Goal: Task Accomplishment & Management: Manage account settings

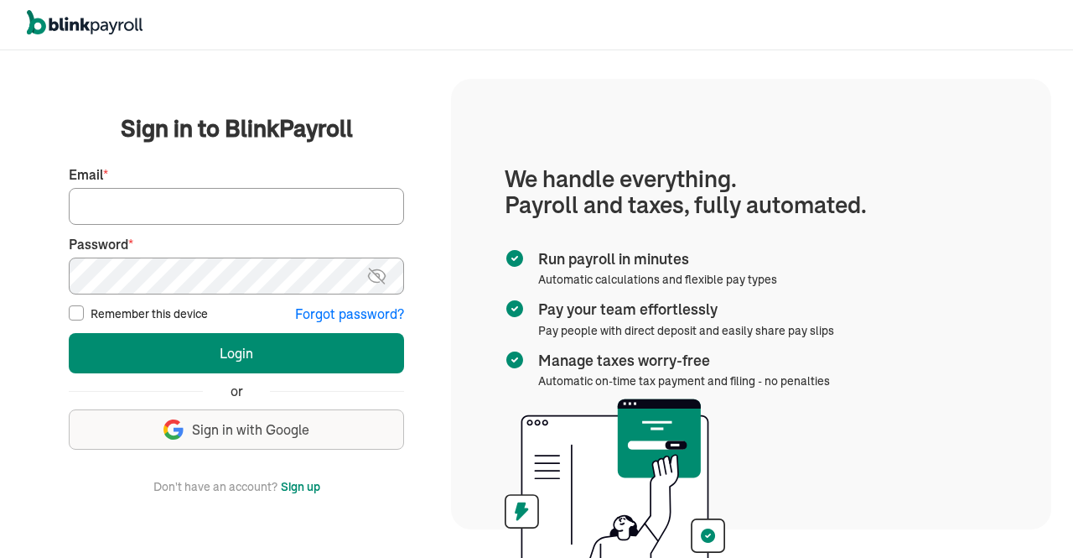
click at [223, 212] on input "Email *" at bounding box center [236, 206] width 335 height 37
type input "[EMAIL_ADDRESS][DOMAIN_NAME]"
click at [382, 272] on img at bounding box center [376, 276] width 21 height 20
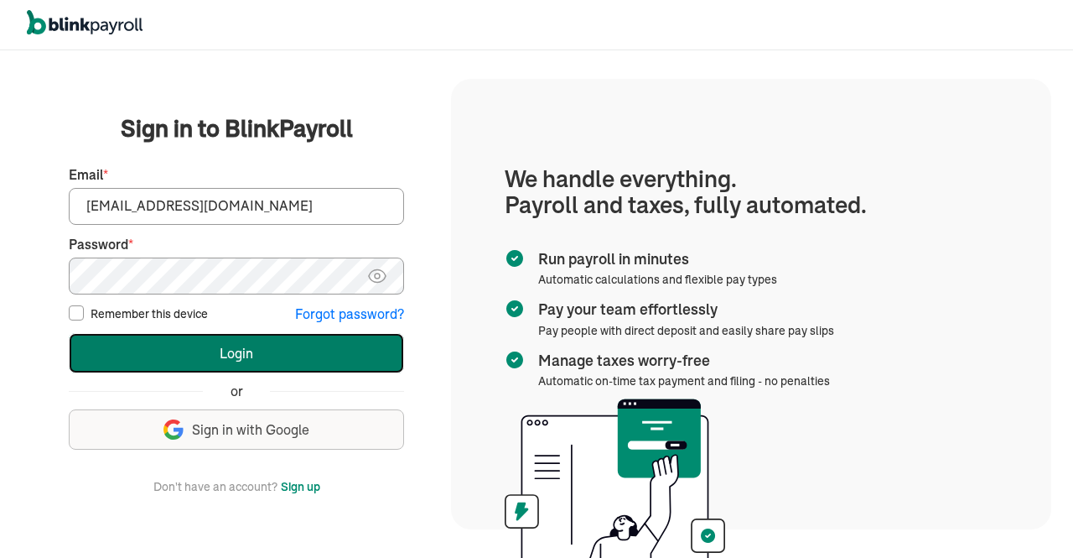
click at [309, 335] on button "Login" at bounding box center [236, 353] width 335 height 40
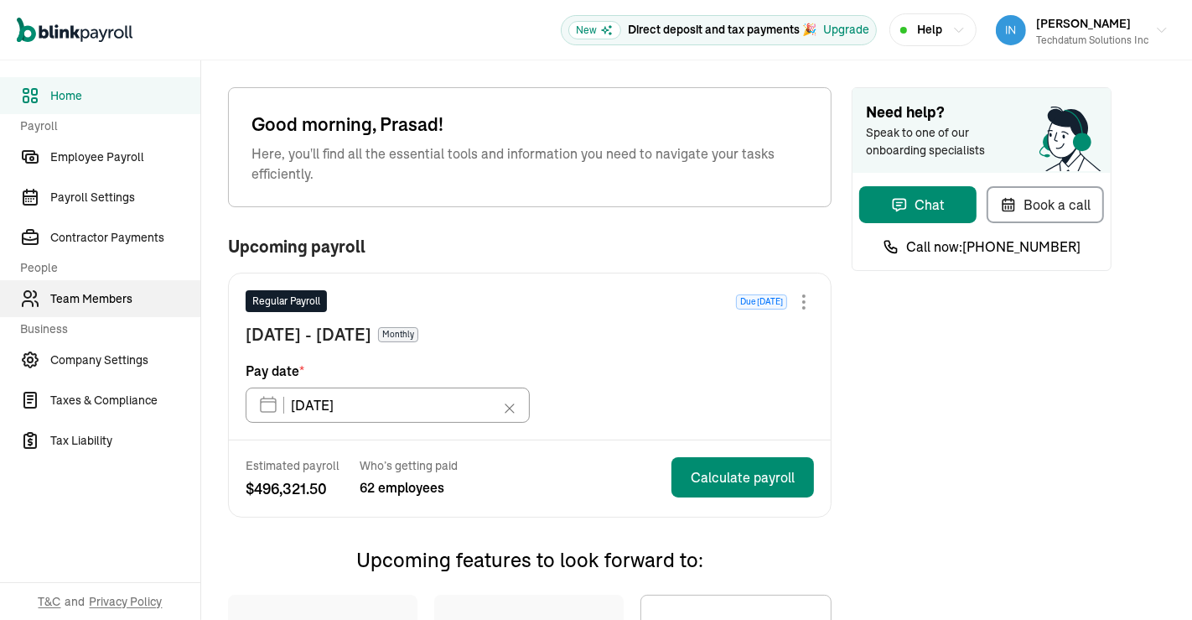
click at [117, 299] on span "Team Members" at bounding box center [125, 299] width 150 height 18
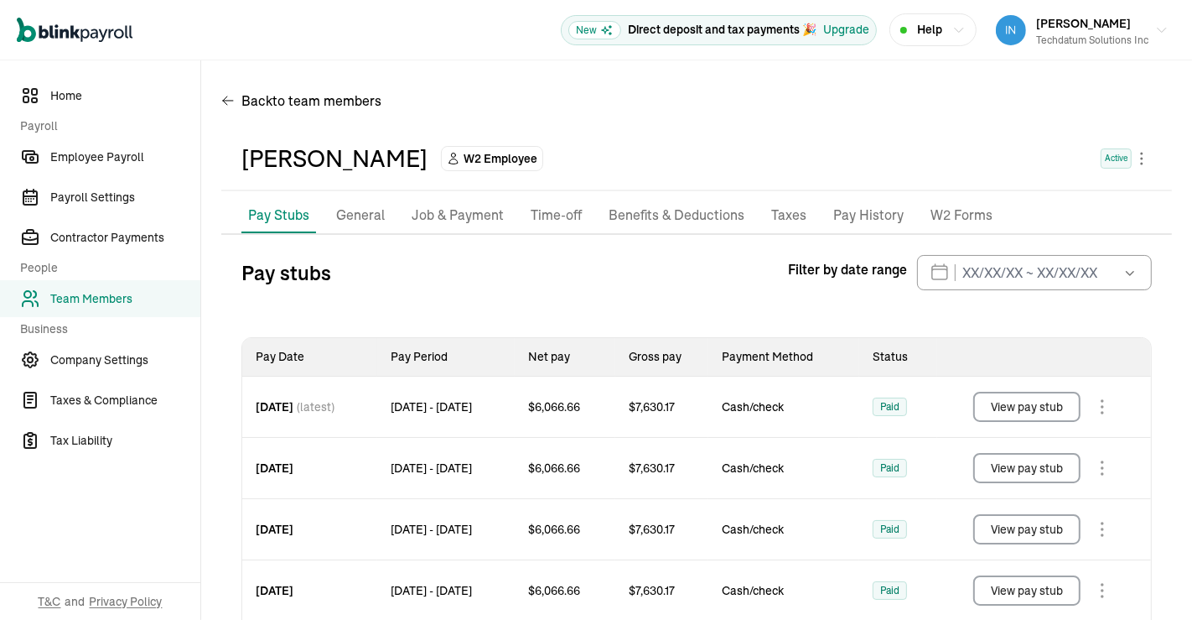
click at [1025, 408] on button "View pay stub" at bounding box center [1026, 407] width 107 height 30
click at [1001, 460] on button "View pay stub" at bounding box center [1026, 468] width 107 height 30
click at [1008, 523] on button "View pay stub" at bounding box center [1026, 529] width 107 height 30
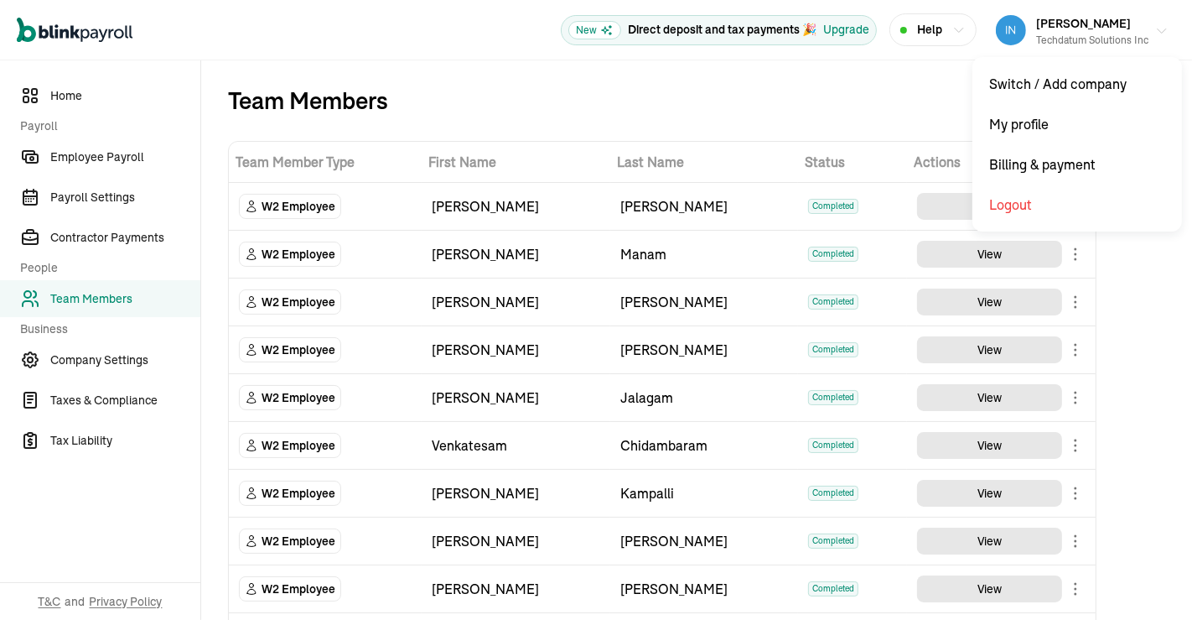
click at [1134, 41] on button "Prasad Rao Techdatum Solutions Inc" at bounding box center [1082, 30] width 186 height 42
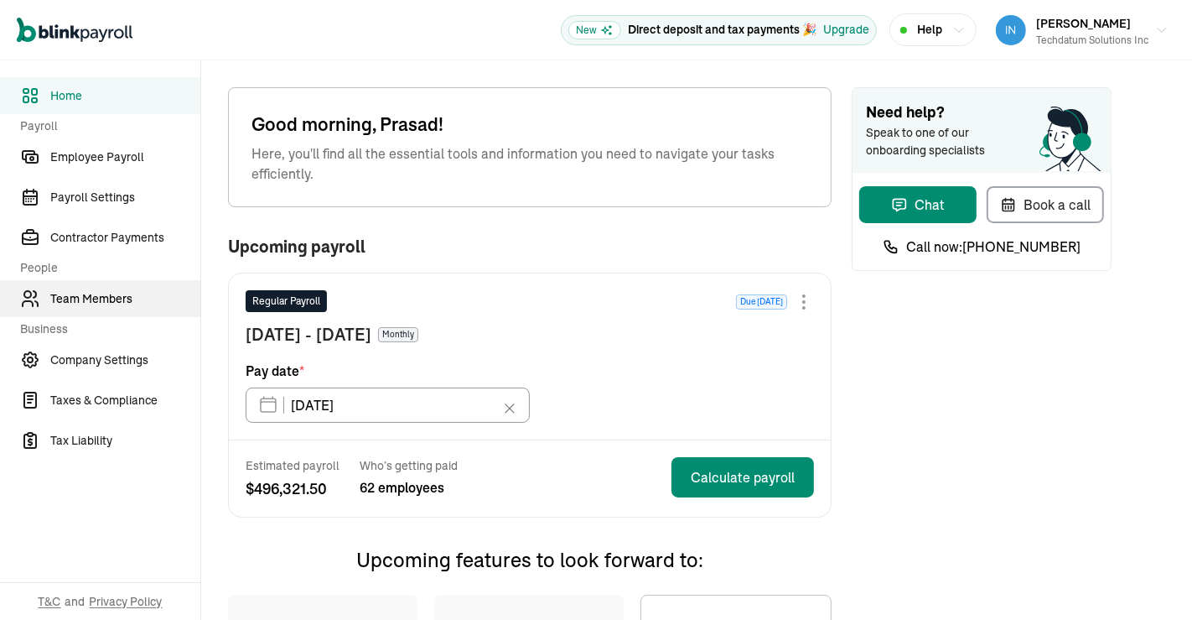
click at [117, 299] on span "Team Members" at bounding box center [125, 299] width 150 height 18
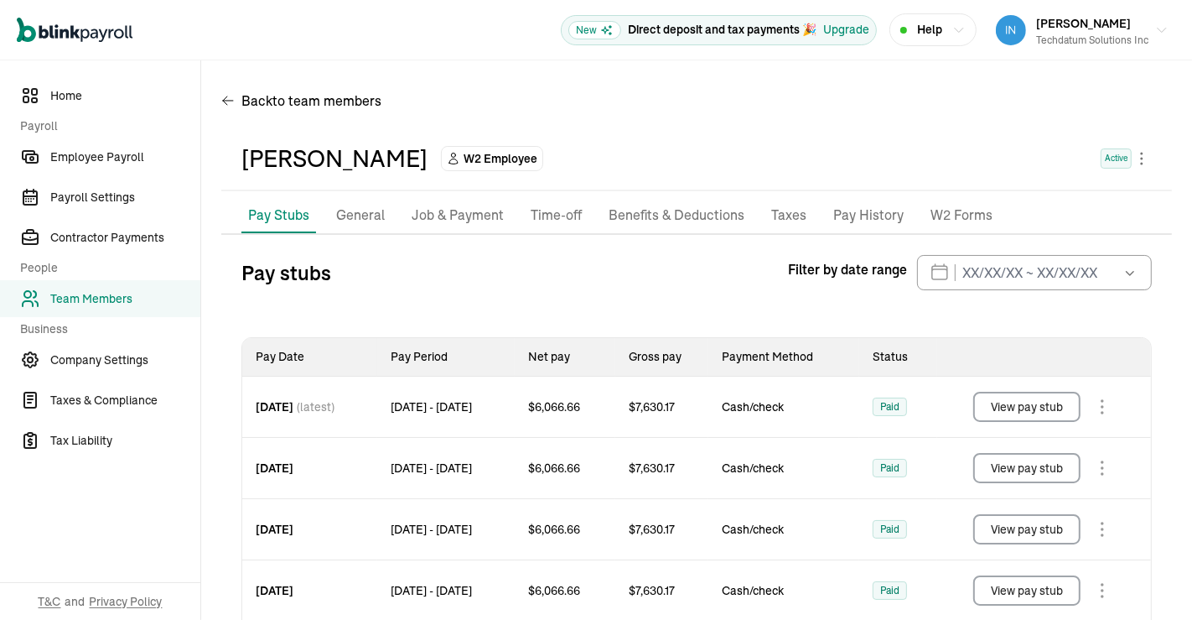
click at [1025, 408] on button "View pay stub" at bounding box center [1026, 407] width 107 height 30
click at [1001, 460] on button "View pay stub" at bounding box center [1026, 468] width 107 height 30
click at [1008, 523] on button "View pay stub" at bounding box center [1026, 529] width 107 height 30
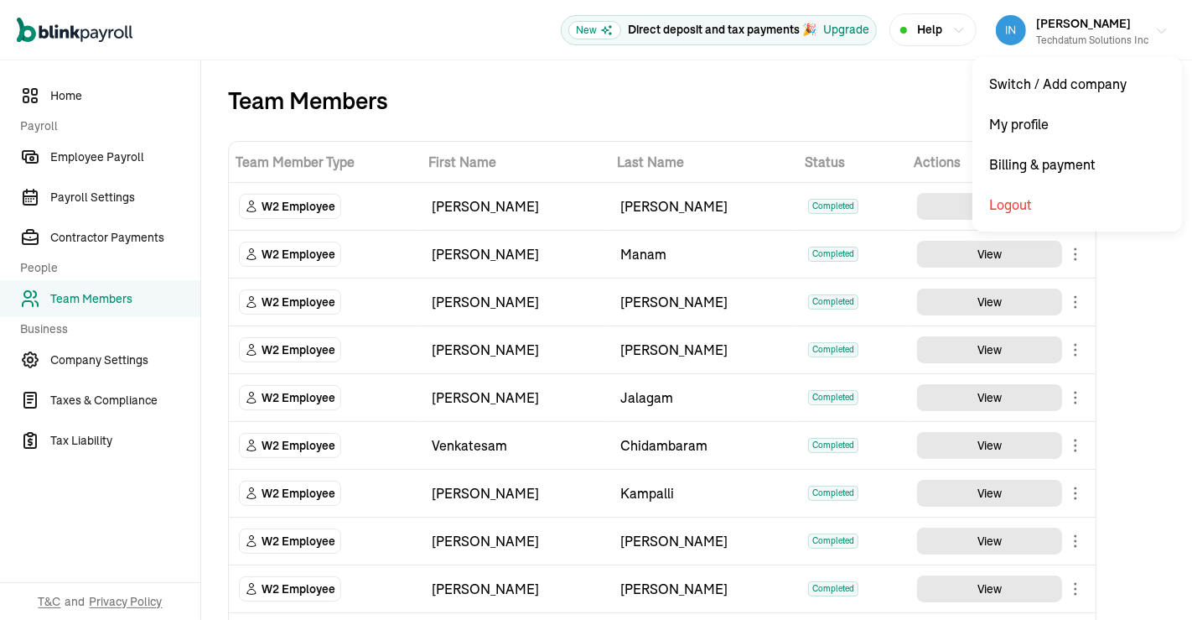
click at [1134, 41] on button "Prasad Rao Techdatum Solutions Inc" at bounding box center [1082, 30] width 186 height 42
